Goal: Find specific page/section: Find specific page/section

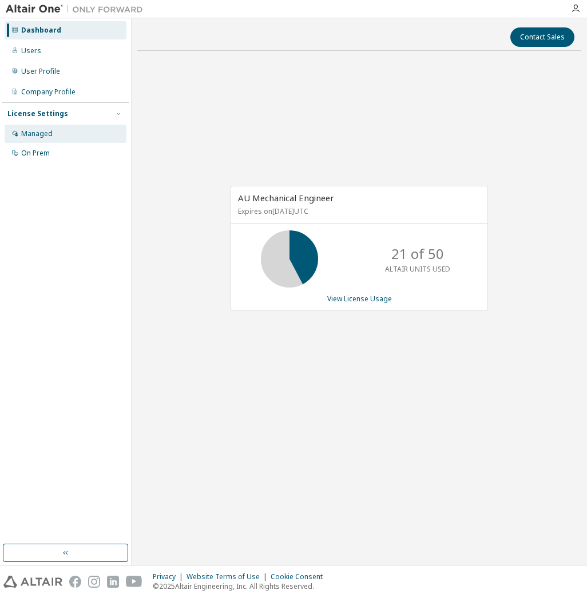
click at [65, 132] on div "Managed" at bounding box center [66, 134] width 122 height 18
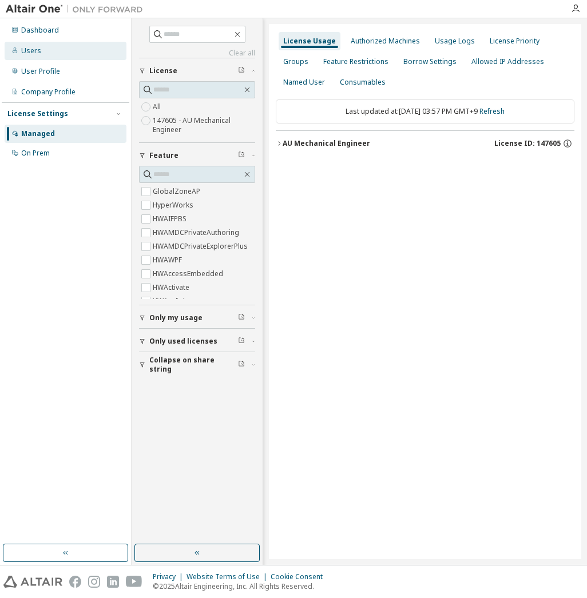
click at [78, 48] on div "Users" at bounding box center [66, 51] width 122 height 18
